Goal: Information Seeking & Learning: Learn about a topic

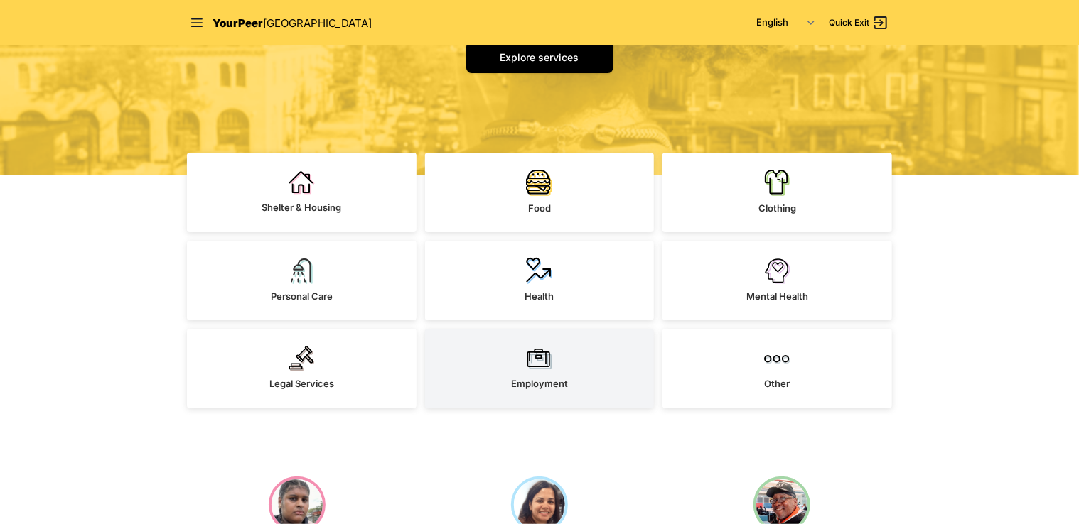
scroll to position [284, 0]
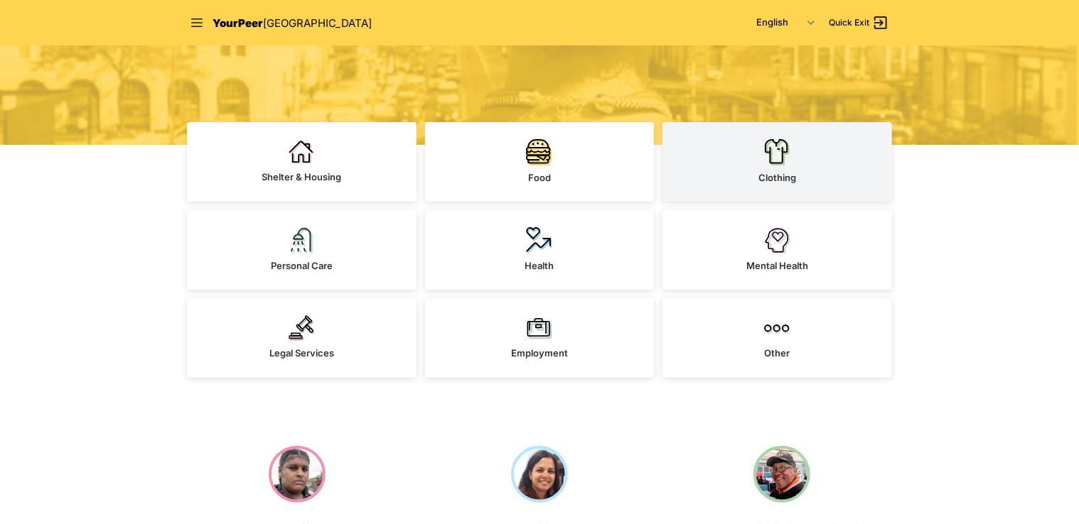
click at [795, 178] on span "Clothing" at bounding box center [777, 177] width 38 height 11
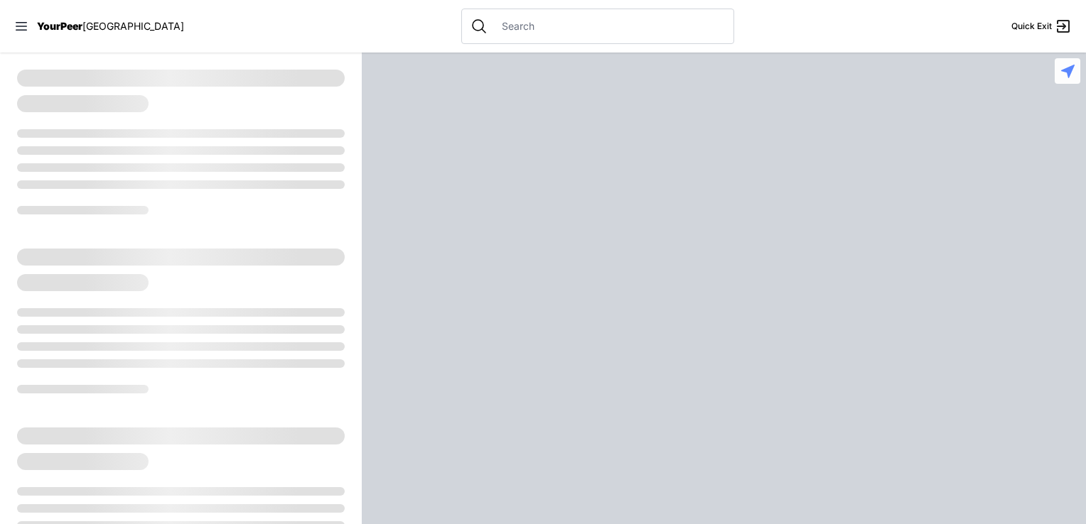
select select "recentlyUpdated"
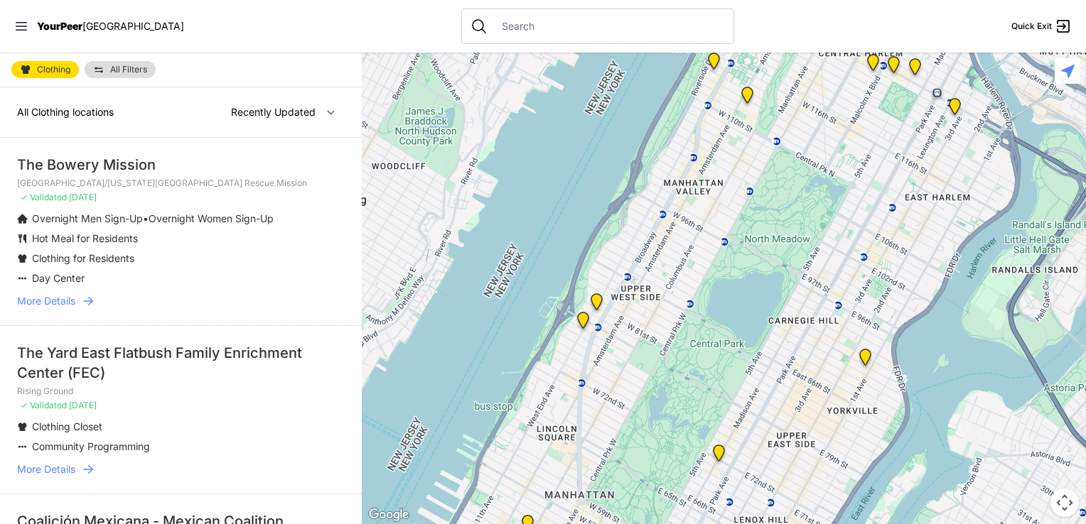
click at [133, 54] on div "Clothing All Filters" at bounding box center [181, 70] width 362 height 35
click at [135, 70] on span "All Filters" at bounding box center [128, 69] width 37 height 9
click at [106, 71] on link "All Filters" at bounding box center [120, 69] width 71 height 17
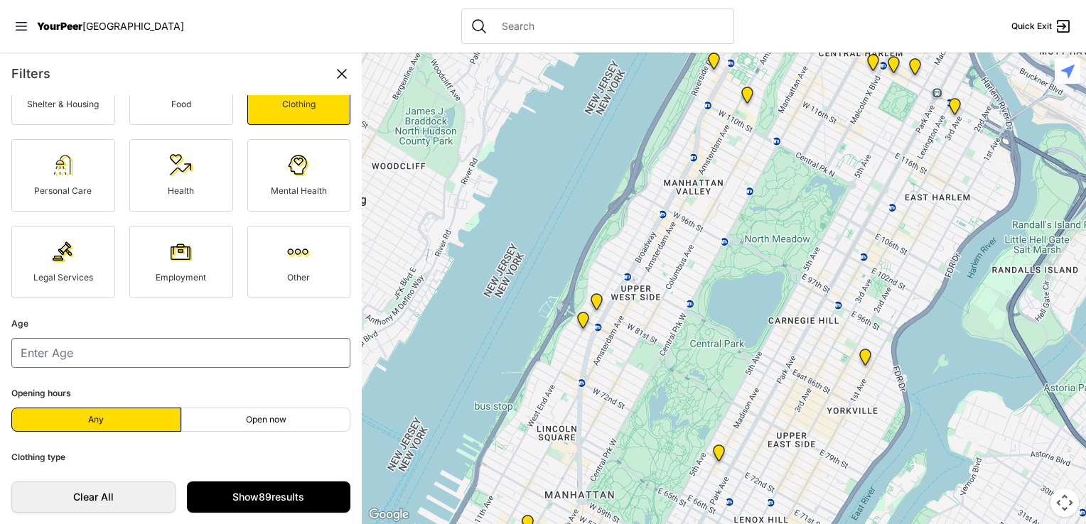
scroll to position [142, 0]
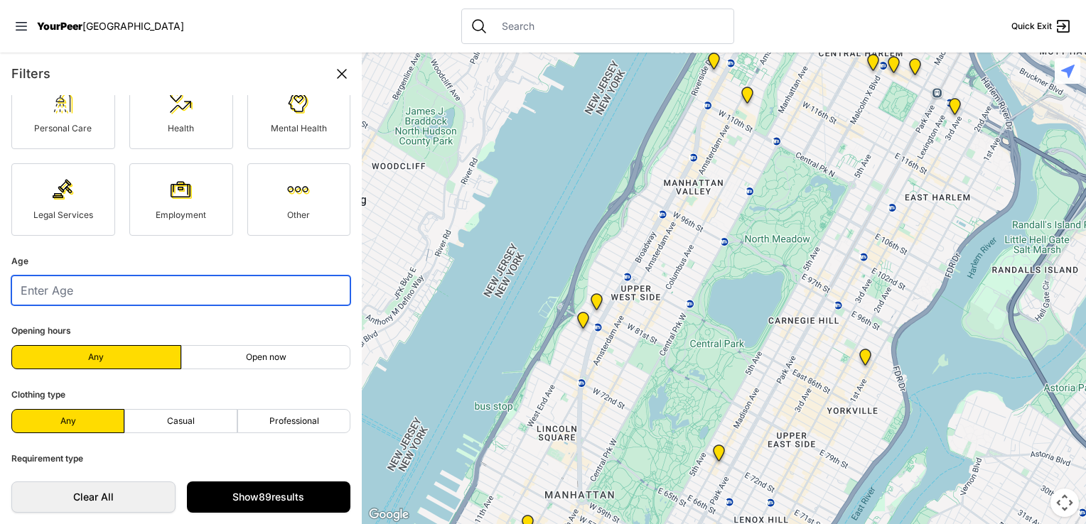
click at [114, 297] on input "number" at bounding box center [180, 291] width 339 height 30
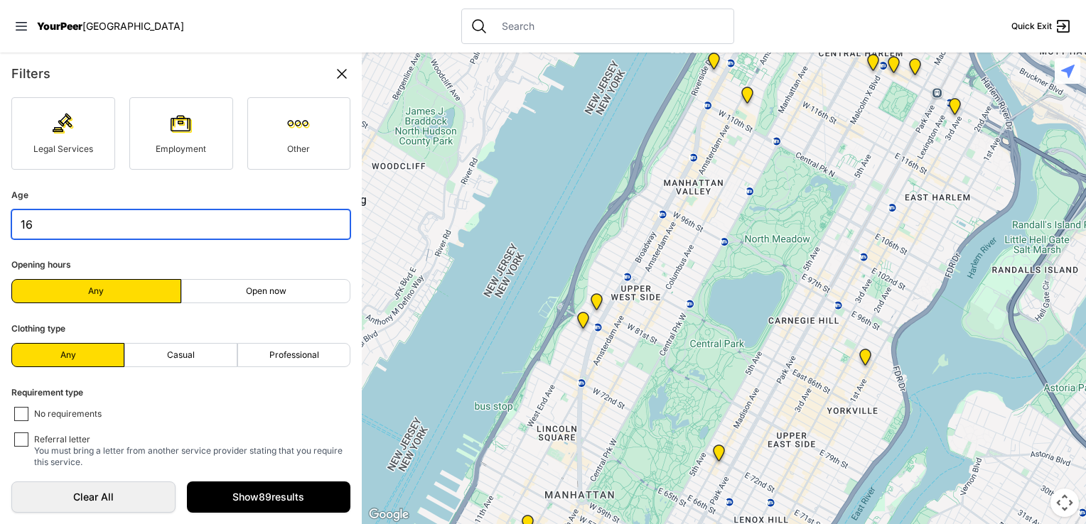
scroll to position [264, 0]
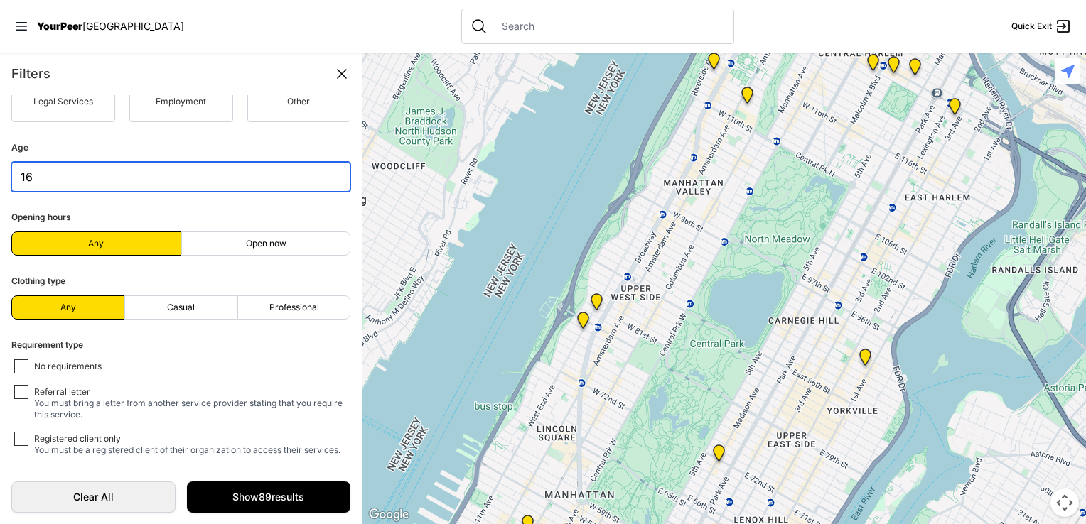
type input "16"
click at [269, 237] on label "Open now" at bounding box center [266, 244] width 170 height 24
click at [266, 244] on input "Open now" at bounding box center [266, 244] width 1 height 1
radio input "true"
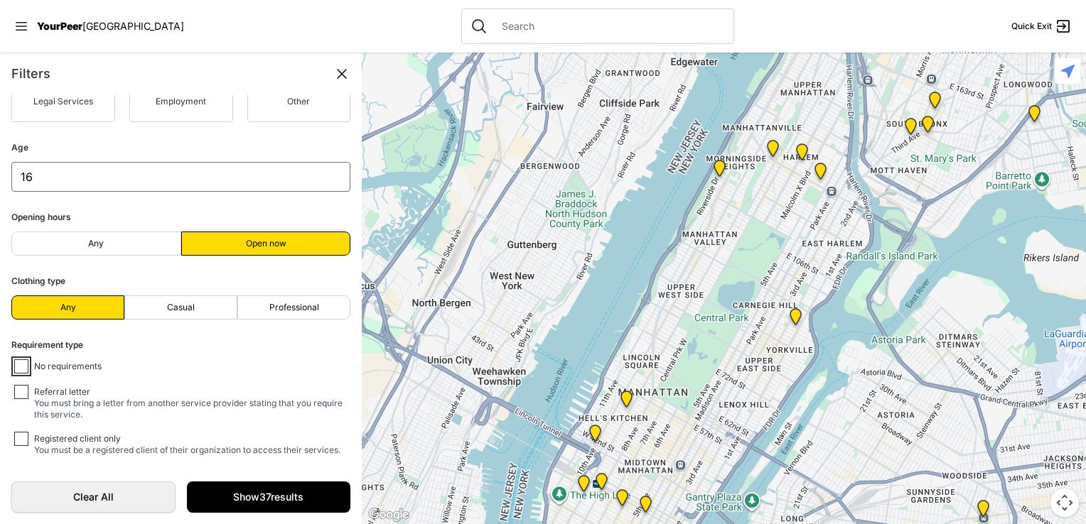
click at [19, 366] on input "No requirements" at bounding box center [21, 367] width 14 height 14
checkbox input "true"
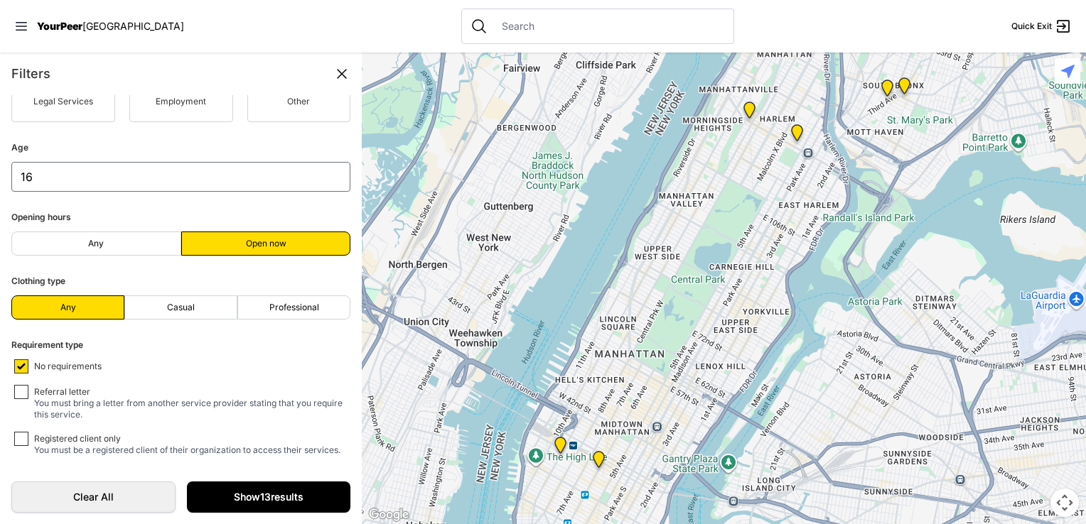
click at [262, 498] on link "Show 13 results" at bounding box center [269, 497] width 164 height 31
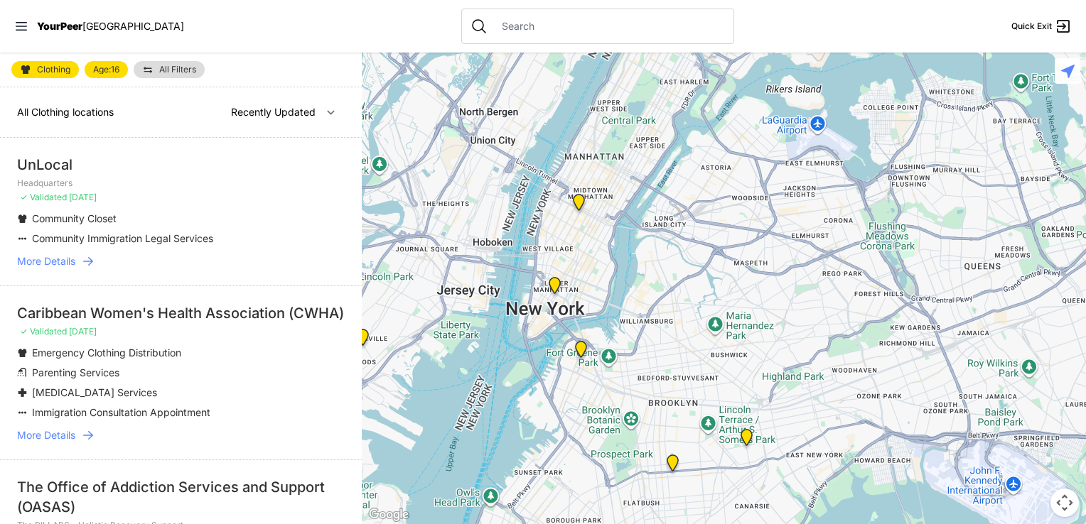
drag, startPoint x: 853, startPoint y: 438, endPoint x: 750, endPoint y: 323, distance: 154.0
click at [767, 313] on div at bounding box center [724, 289] width 724 height 472
click at [52, 25] on span "YourPeer" at bounding box center [59, 26] width 45 height 12
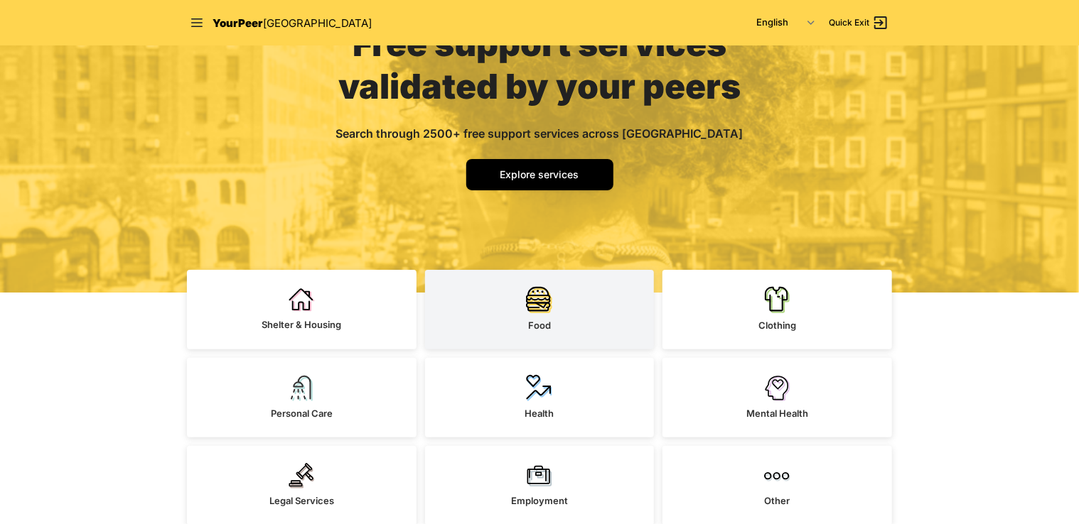
scroll to position [213, 0]
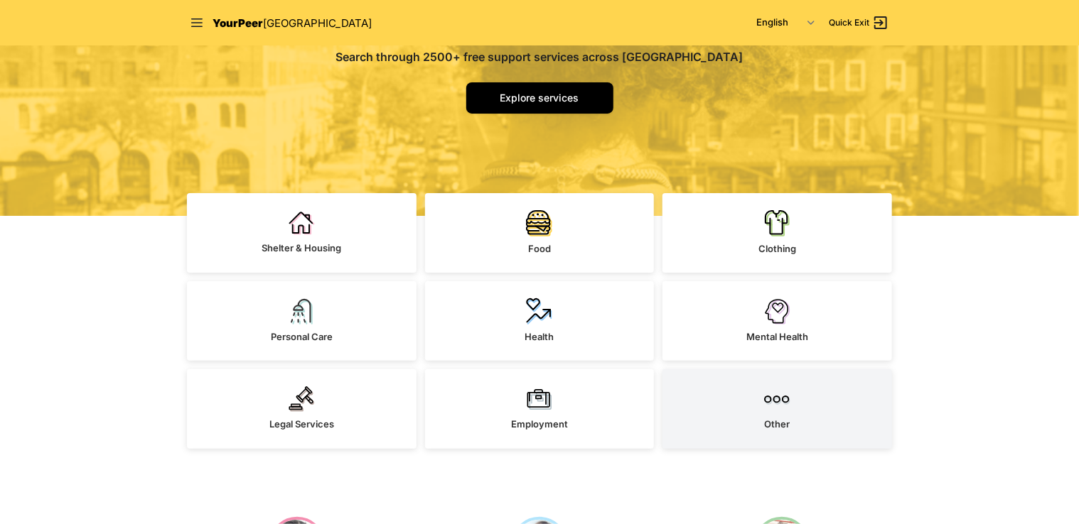
click at [802, 382] on link "Other" at bounding box center [777, 410] width 230 height 80
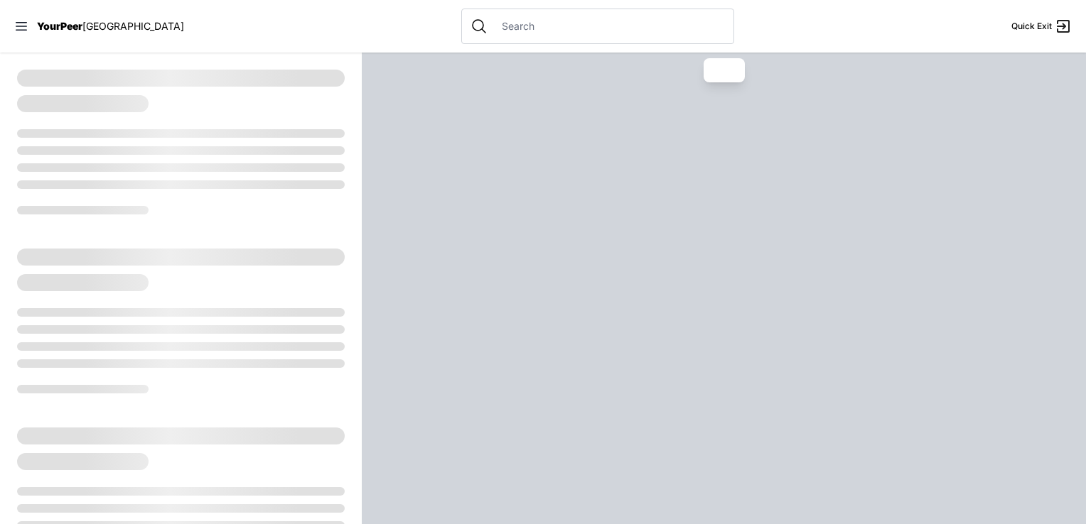
select select "recentlyUpdated"
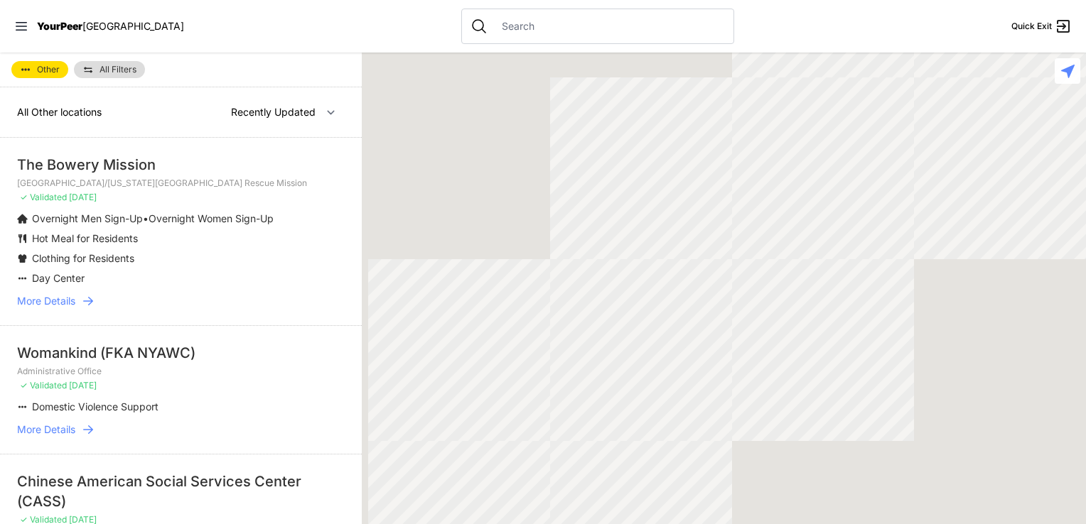
click at [497, 28] on input "text" at bounding box center [609, 26] width 232 height 14
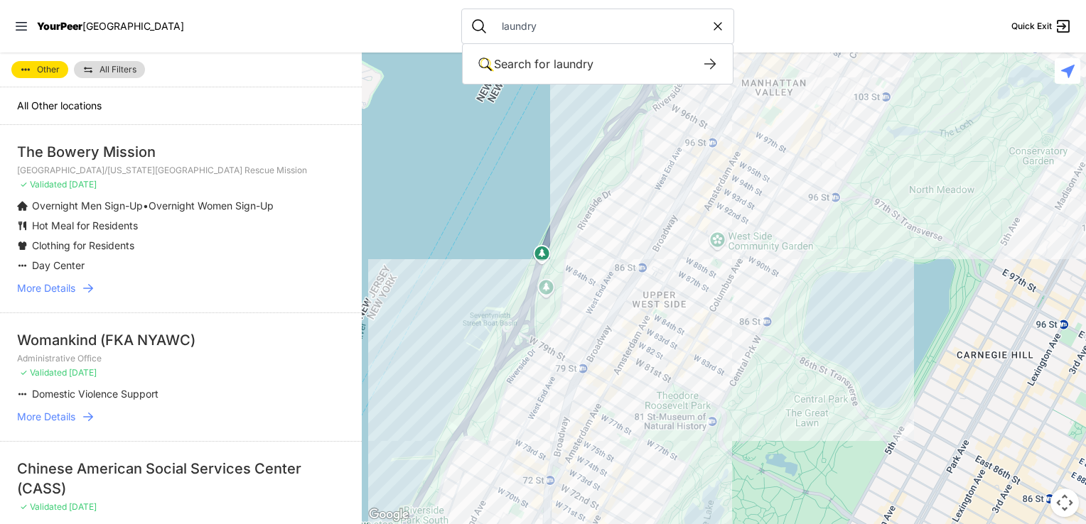
type input "laundry"
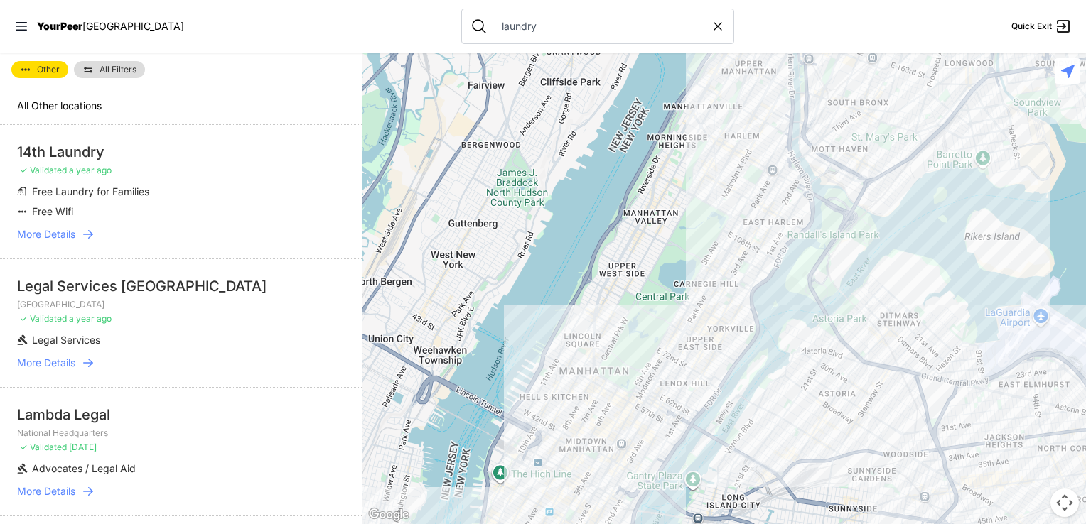
click at [101, 67] on span "All Filters" at bounding box center [117, 69] width 37 height 9
